Goal: Transaction & Acquisition: Subscribe to service/newsletter

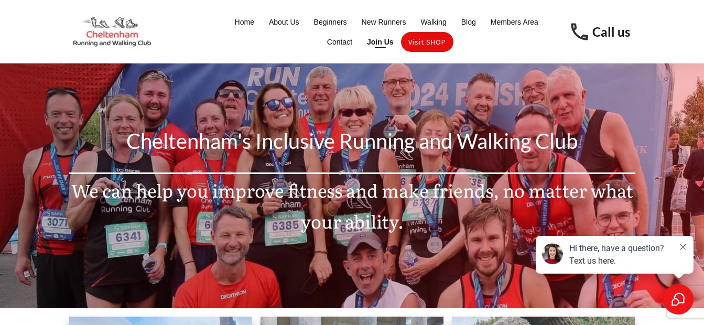
click at [376, 44] on span "Join Us" at bounding box center [380, 42] width 27 height 15
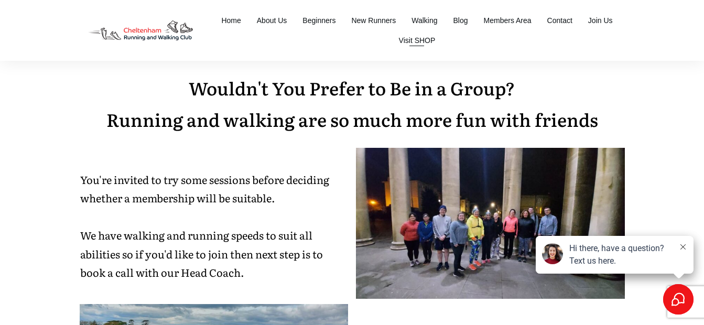
click at [412, 40] on span "Visit SHOP" at bounding box center [417, 40] width 37 height 15
